Goal: Transaction & Acquisition: Purchase product/service

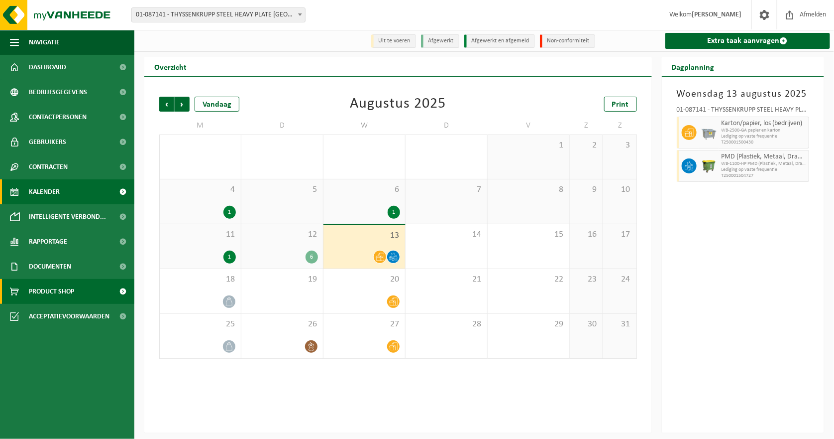
click at [43, 291] on span "Product Shop" at bounding box center [51, 291] width 45 height 25
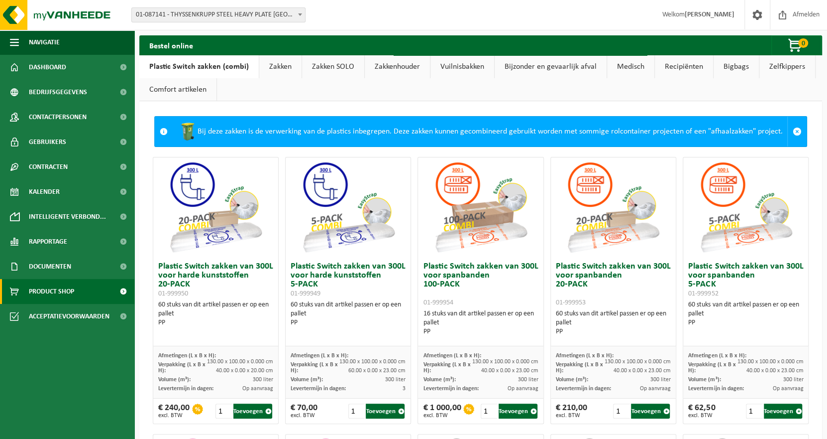
click at [279, 68] on link "Zakken" at bounding box center [280, 66] width 42 height 23
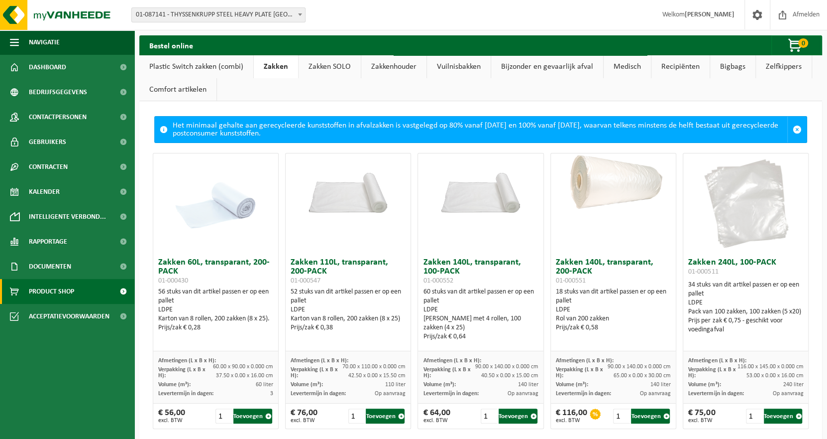
click at [280, 66] on link "Zakken" at bounding box center [276, 66] width 44 height 23
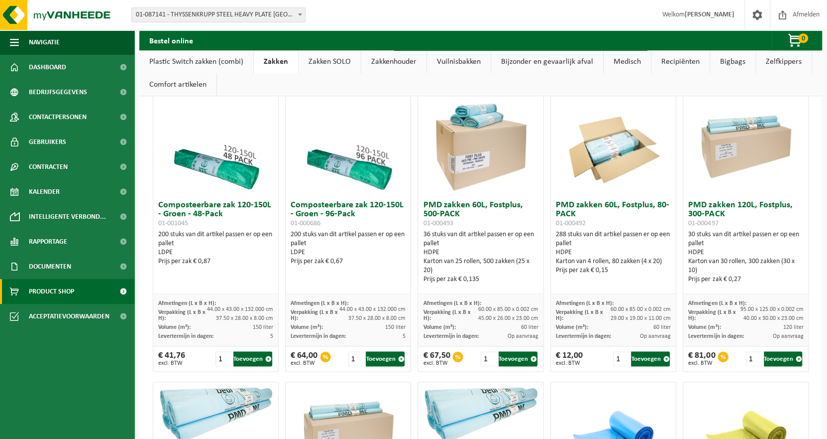
scroll to position [647, 0]
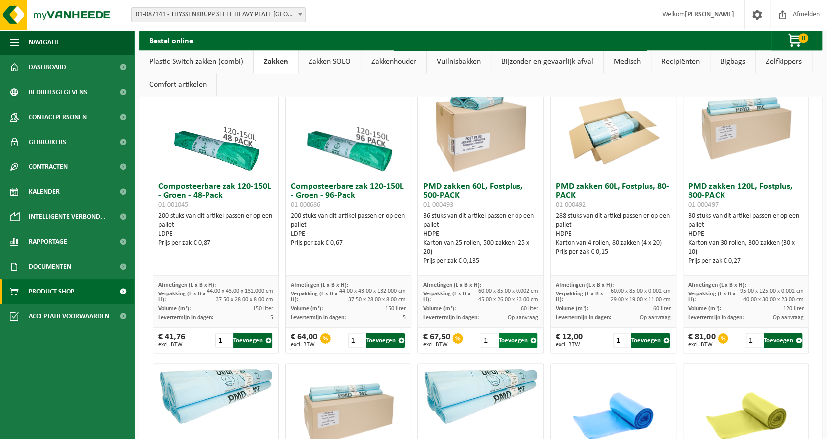
click at [510, 341] on button "Toevoegen" at bounding box center [518, 340] width 39 height 15
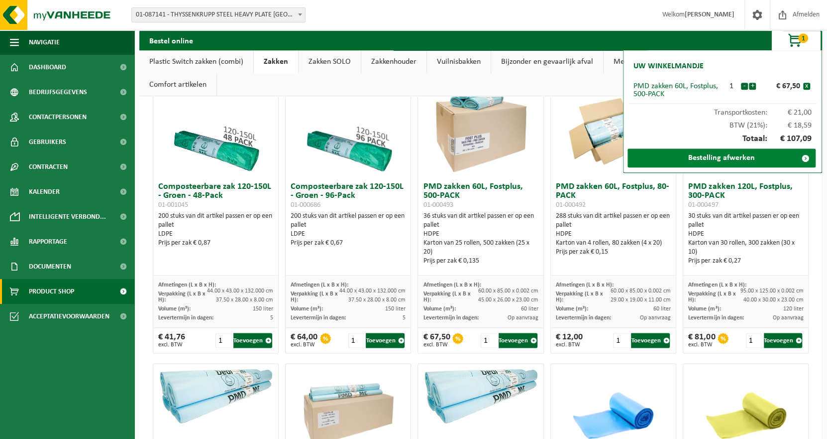
click at [745, 158] on link "Bestelling afwerken" at bounding box center [722, 157] width 188 height 19
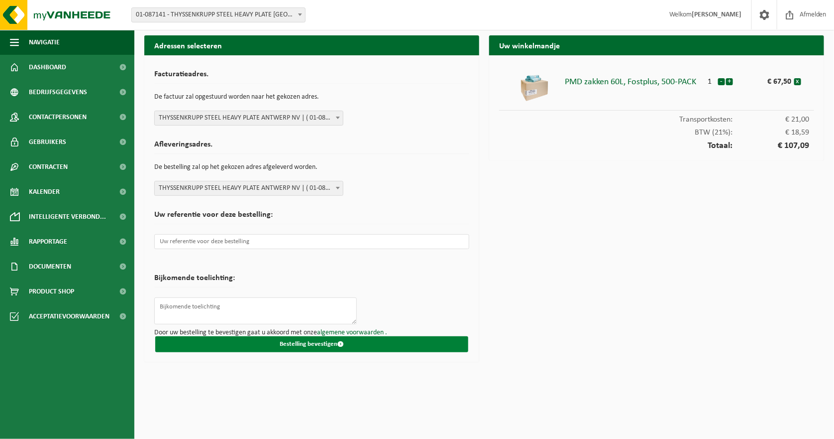
click at [326, 345] on button "Bestelling bevestigen" at bounding box center [311, 344] width 313 height 16
